Goal: Transaction & Acquisition: Purchase product/service

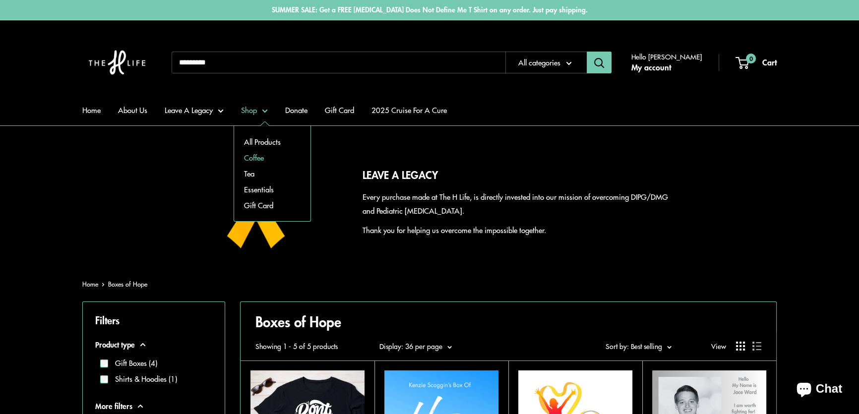
click at [259, 155] on link "Coffee" at bounding box center [272, 158] width 76 height 16
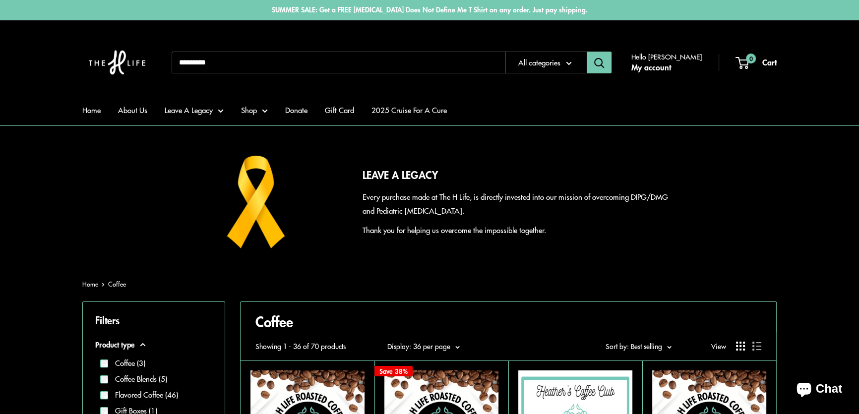
scroll to position [225, 0]
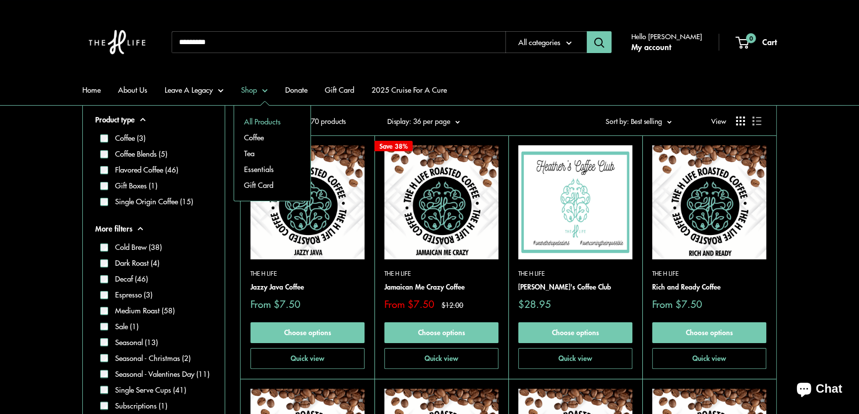
click at [255, 122] on link "All Products" at bounding box center [272, 122] width 76 height 16
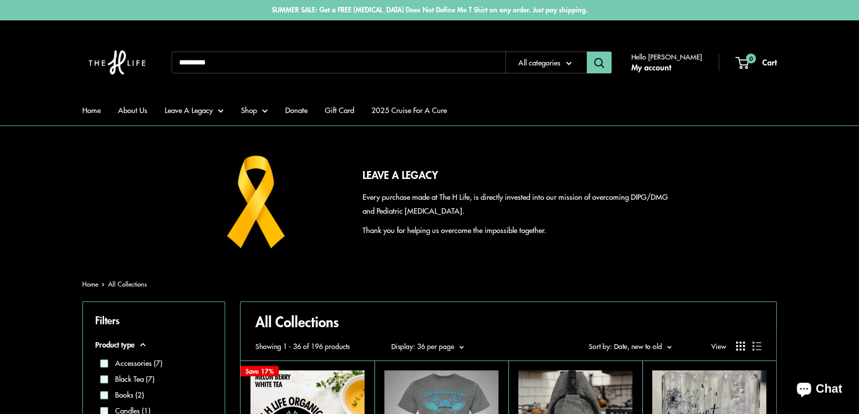
click at [267, 64] on input "Search..." at bounding box center [339, 63] width 334 height 22
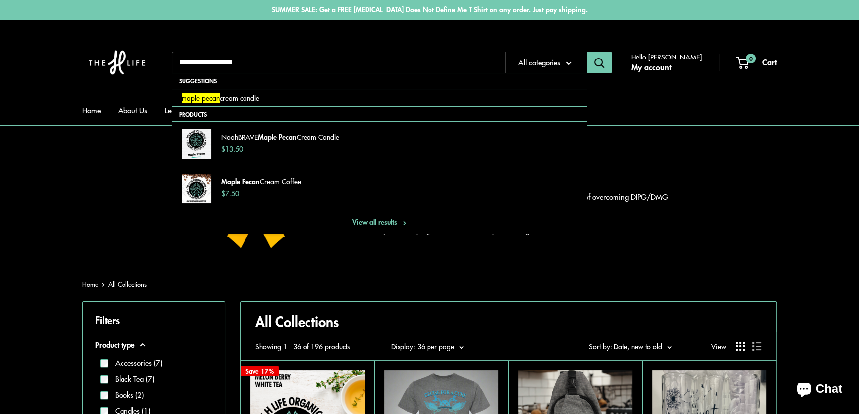
type input "**********"
click at [586, 52] on button "Search" at bounding box center [598, 63] width 25 height 22
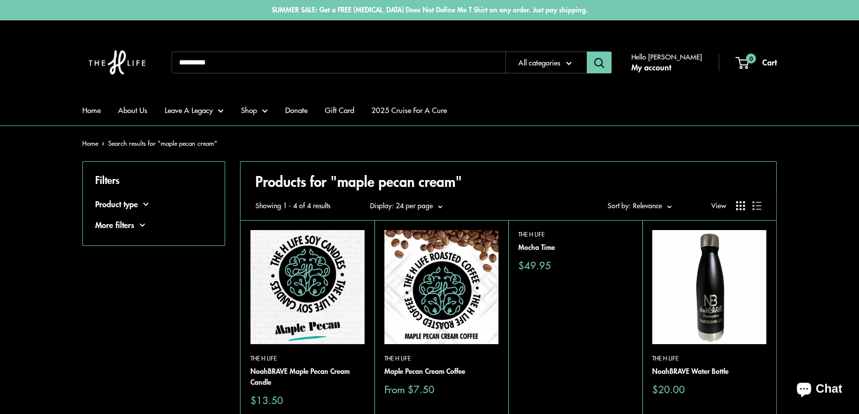
click at [0, 0] on img at bounding box center [0, 0] width 0 height 0
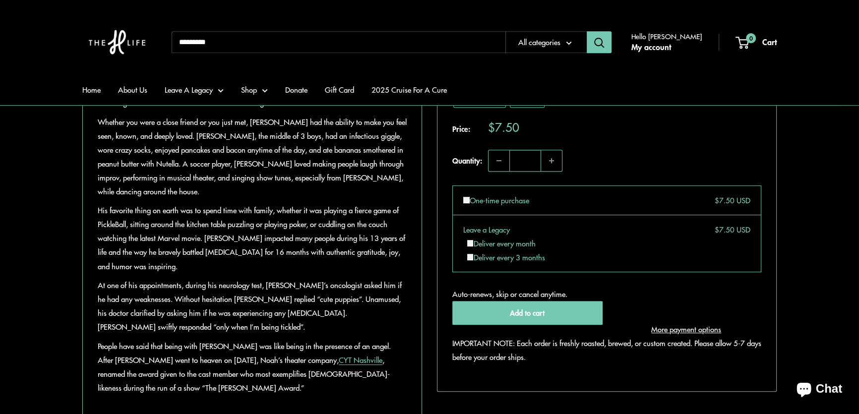
scroll to position [631, 0]
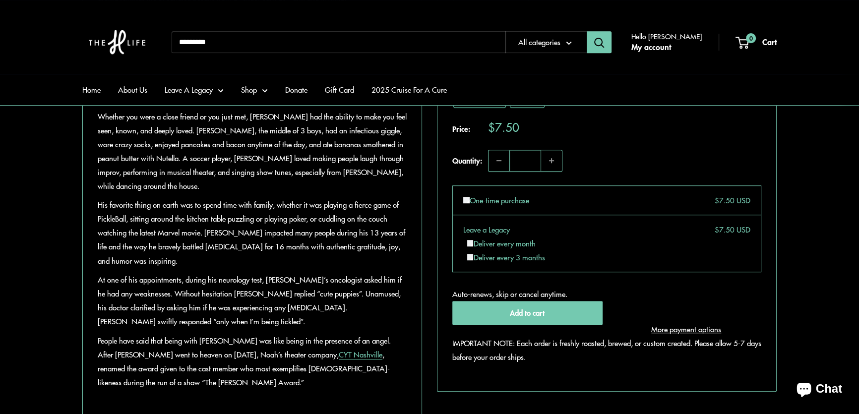
click at [97, 307] on div "Maple pecan cream medium roastcoffee. The taste is perfect like [DATE] morning …" at bounding box center [252, 203] width 339 height 477
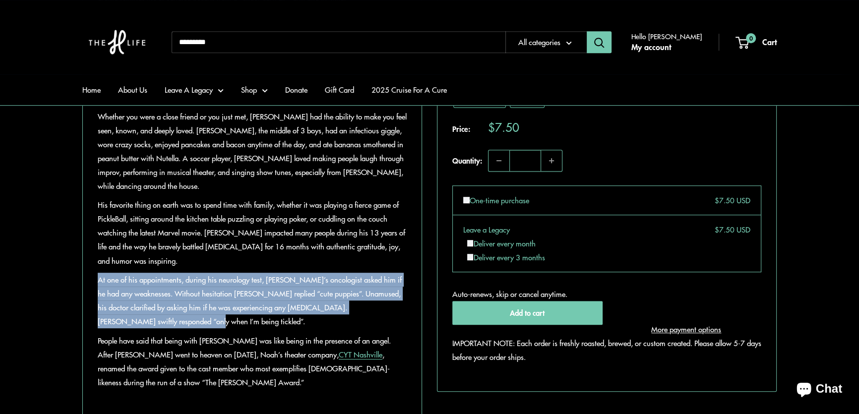
drag, startPoint x: 98, startPoint y: 306, endPoint x: 166, endPoint y: 345, distance: 78.8
click at [166, 328] on p "At one of his appointments, during his neurology test, Noah’s oncologist asked …" at bounding box center [252, 301] width 309 height 56
copy span "At one of his appointments, during his neurology test, Noah’s oncologist asked …"
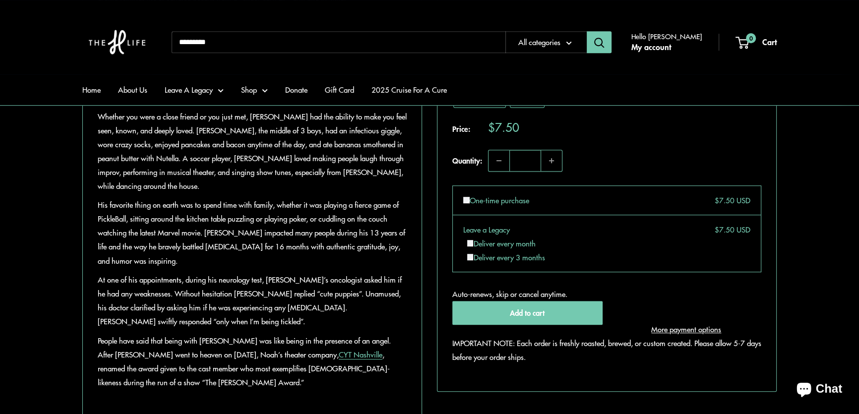
click at [200, 39] on input "Search..." at bounding box center [339, 42] width 334 height 22
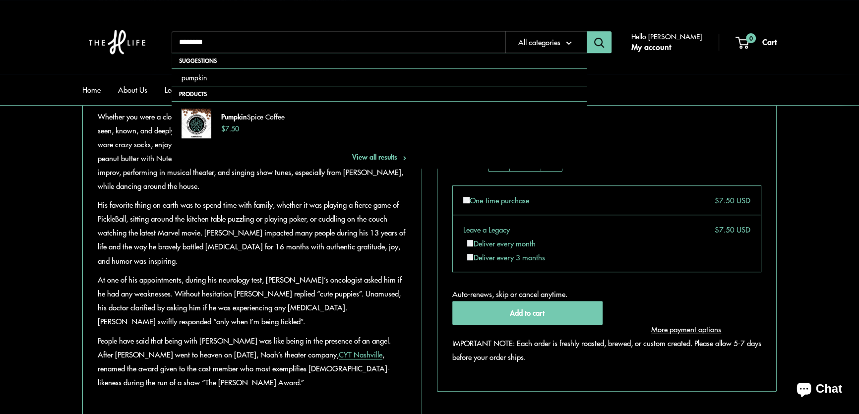
type input "*******"
click at [586, 31] on button "Search" at bounding box center [598, 42] width 25 height 22
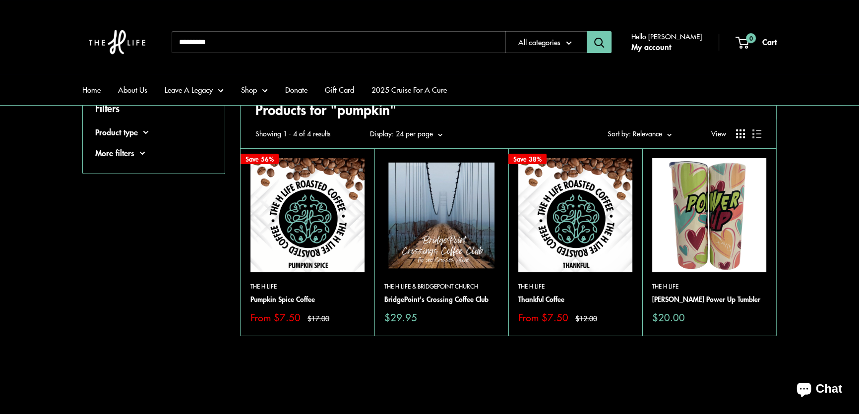
scroll to position [180, 0]
